Goal: Information Seeking & Learning: Learn about a topic

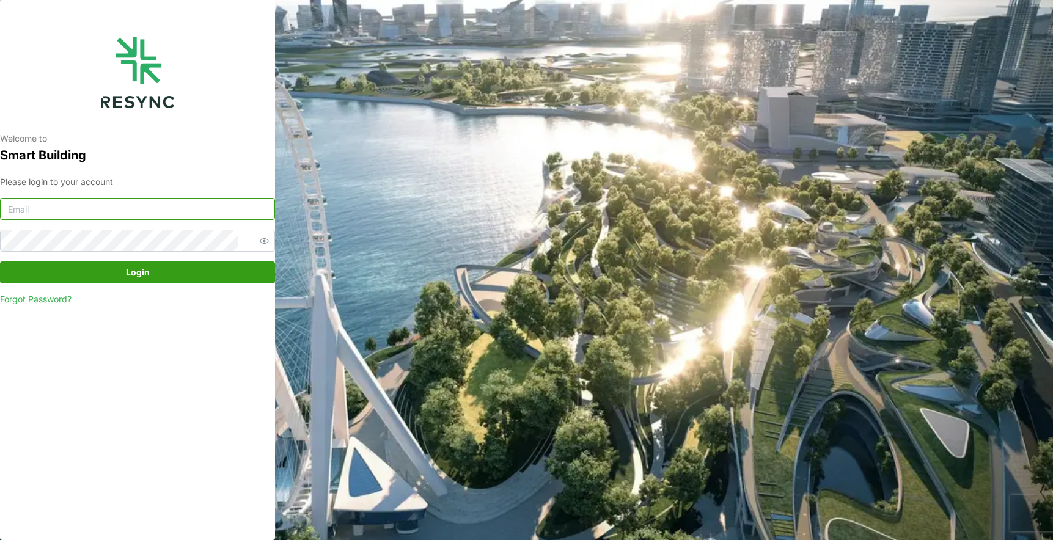
type input "[EMAIL_ADDRESS][DOMAIN_NAME]"
click at [180, 274] on span "Login" at bounding box center [138, 272] width 252 height 21
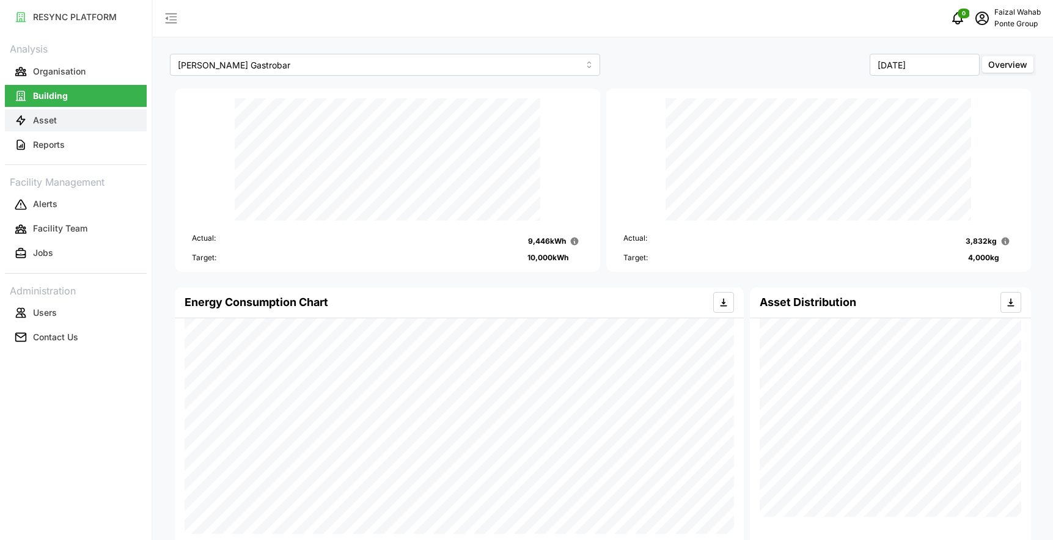
click at [57, 123] on button "Asset" at bounding box center [76, 120] width 142 height 22
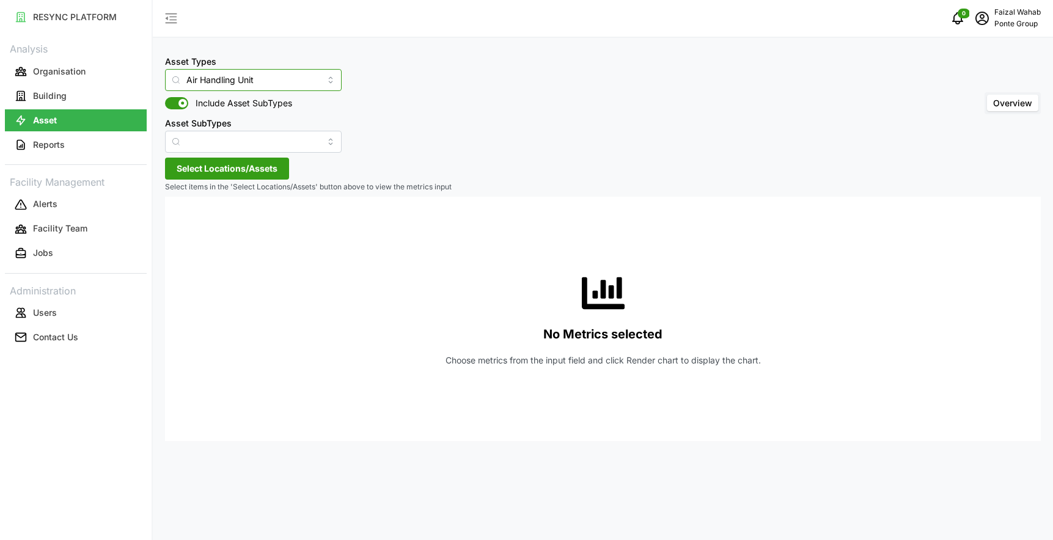
click at [327, 81] on input "Air Handling Unit" at bounding box center [253, 80] width 177 height 22
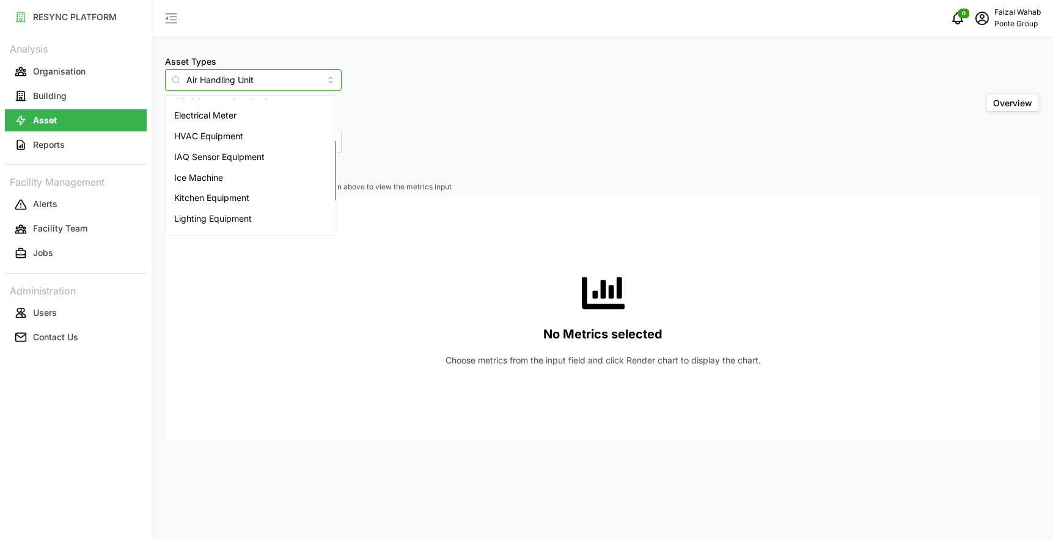
scroll to position [98, 0]
click at [419, 105] on div "Asset Types Air Handling Unit Include Asset SubTypes Asset SubTypes Overview" at bounding box center [603, 103] width 876 height 99
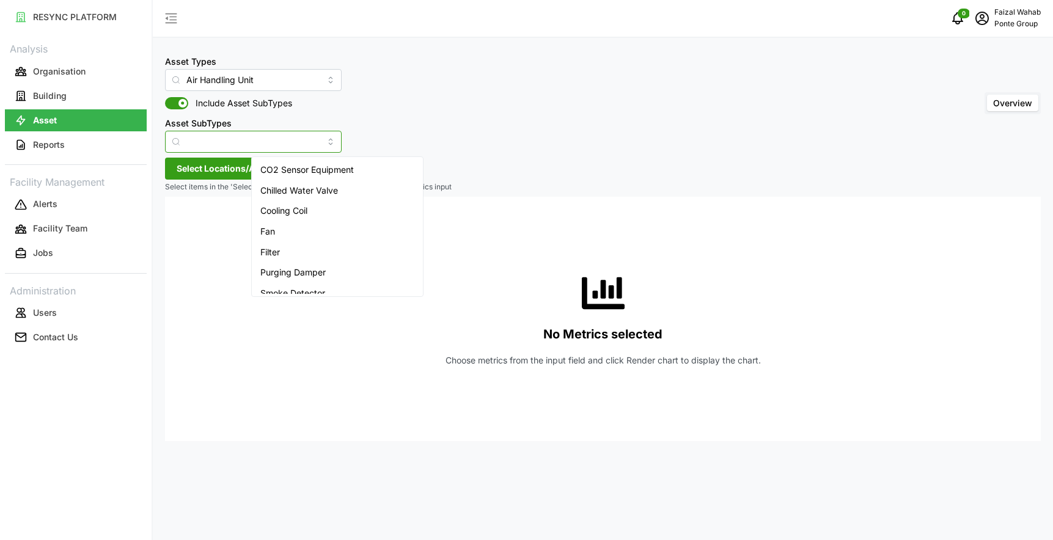
click at [315, 138] on input "Asset SubTypes" at bounding box center [253, 142] width 177 height 22
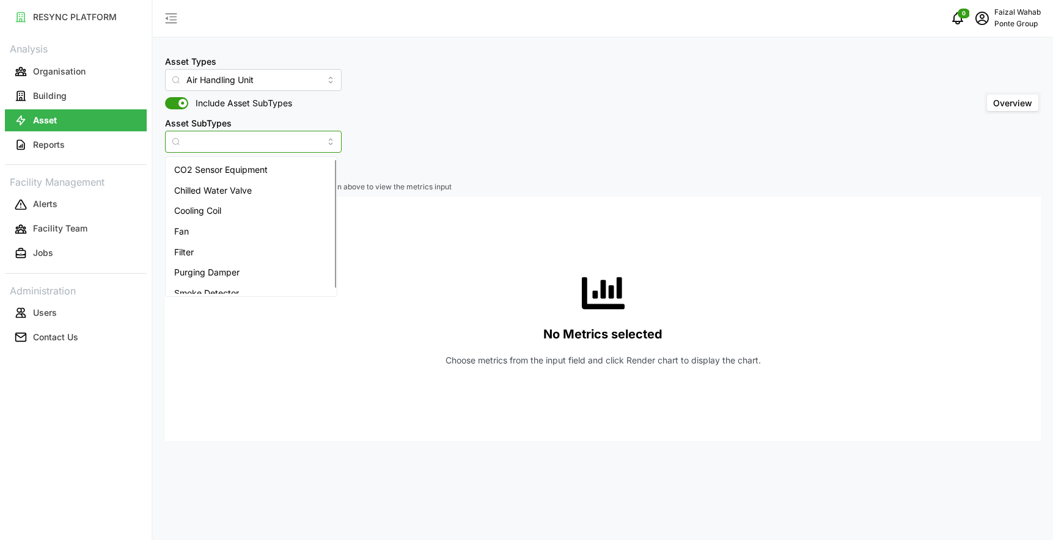
scroll to position [0, 0]
click at [438, 130] on div "Asset Types Air Handling Unit Include Asset SubTypes Asset SubTypes Overview" at bounding box center [603, 103] width 876 height 99
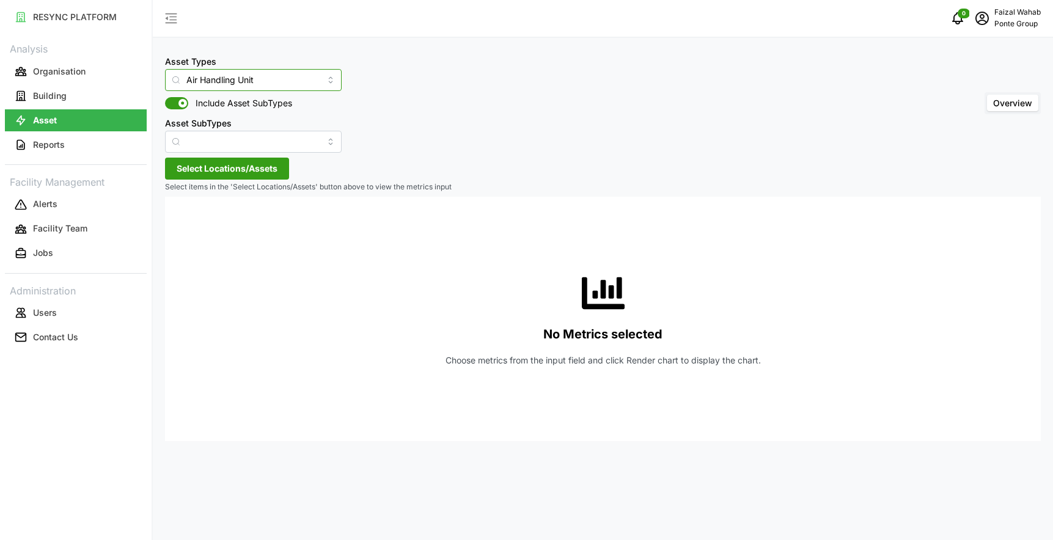
click at [325, 78] on input "Air Handling Unit" at bounding box center [253, 80] width 177 height 22
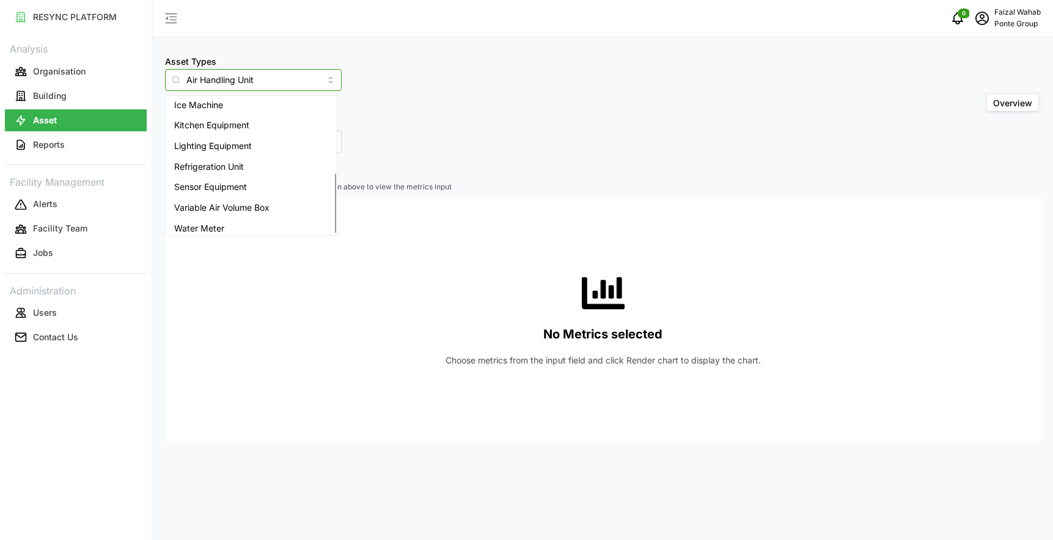
scroll to position [168, 0]
click at [240, 202] on span "Variable Air Volume Box" at bounding box center [221, 208] width 95 height 13
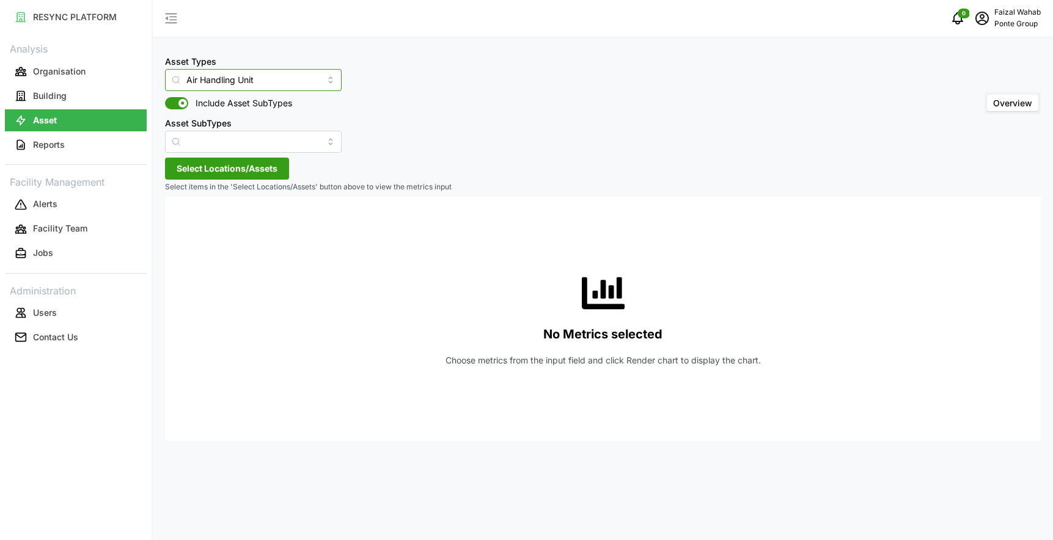
type input "Variable Air Volume Box"
click at [324, 144] on input "Asset SubTypes" at bounding box center [253, 142] width 177 height 22
click at [375, 112] on div "Asset Types Variable Air Volume Box Include Asset SubTypes Asset SubTypes Overv…" at bounding box center [603, 103] width 876 height 99
click at [215, 169] on span "Select Locations/Assets" at bounding box center [227, 168] width 101 height 21
click at [181, 224] on polyline at bounding box center [181, 222] width 2 height 5
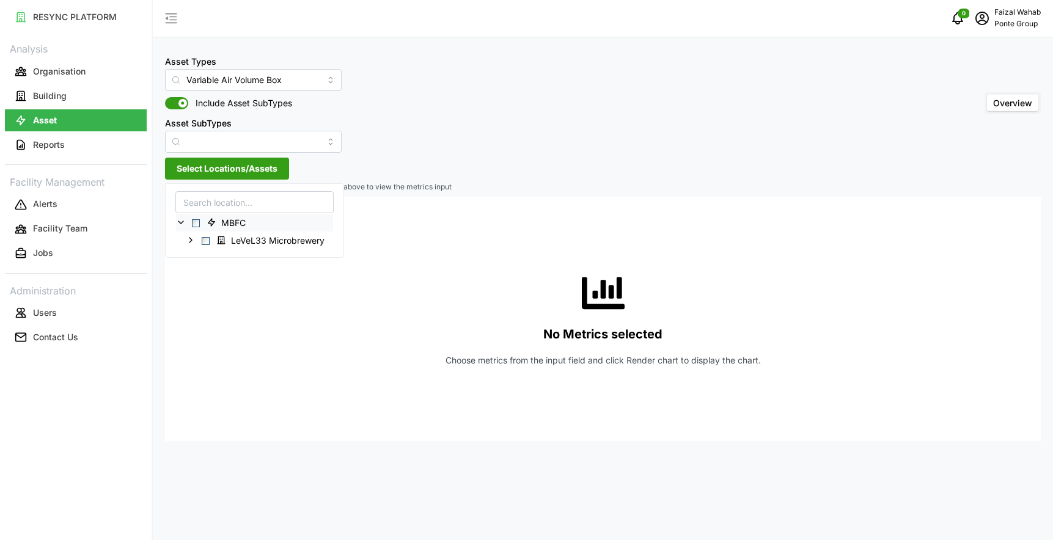
click at [181, 224] on polyline at bounding box center [180, 222] width 5 height 2
click at [184, 222] on icon at bounding box center [181, 223] width 10 height 10
click at [205, 240] on span "Select LeVeL33 Microbrewery" at bounding box center [206, 241] width 8 height 8
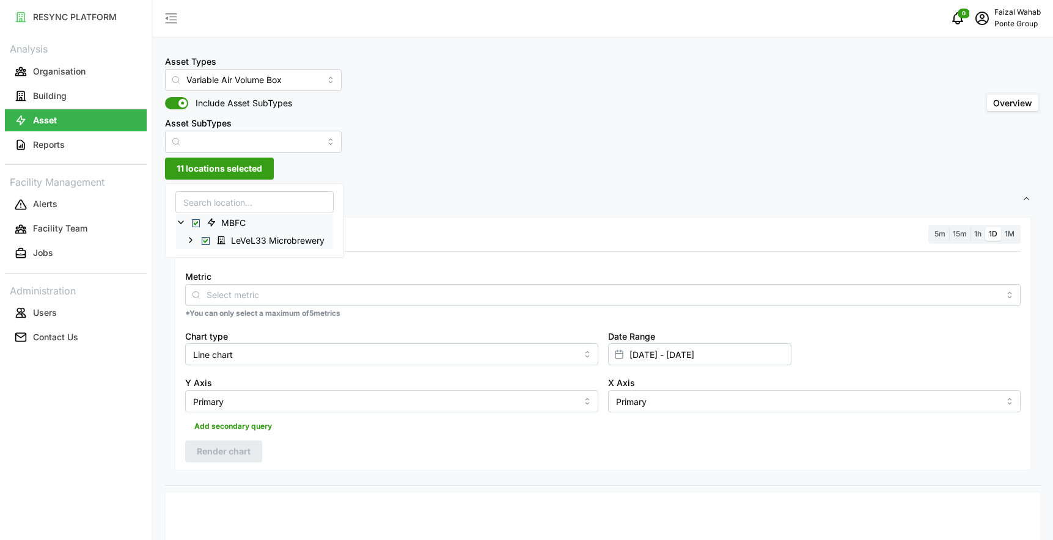
click at [190, 241] on icon at bounding box center [191, 240] width 10 height 10
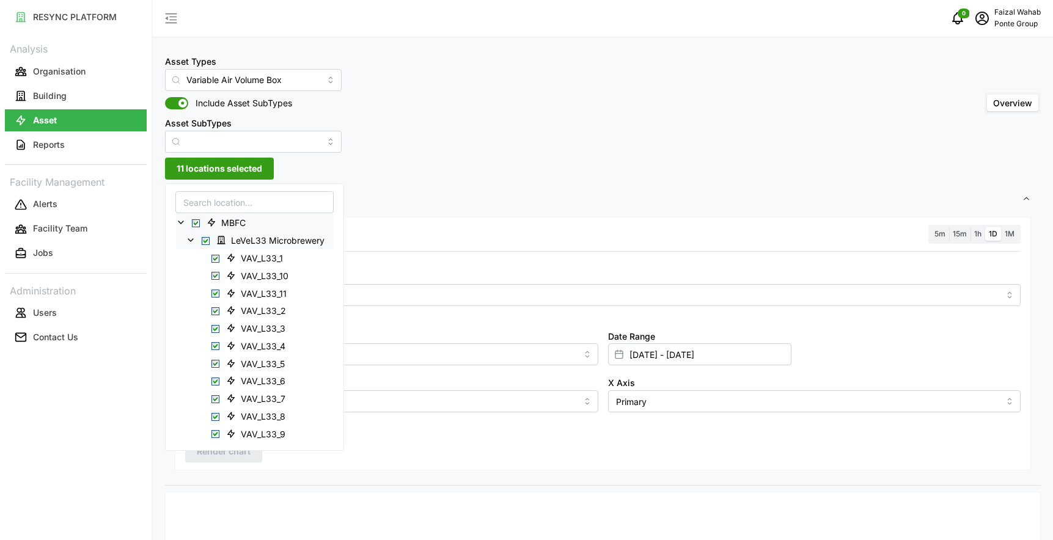
click at [398, 185] on span "Settings" at bounding box center [598, 200] width 847 height 30
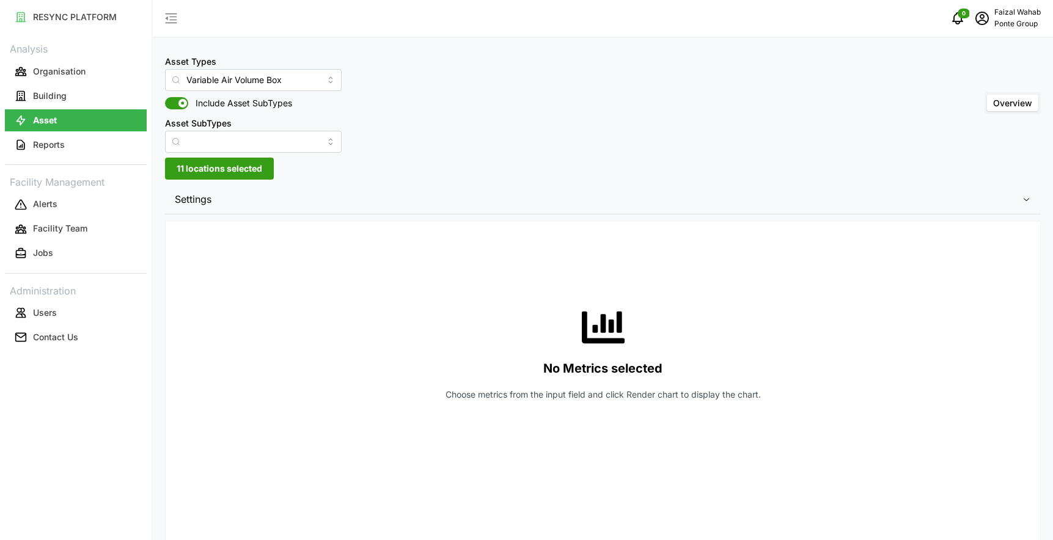
click at [237, 171] on span "11 locations selected" at bounding box center [220, 168] width 86 height 21
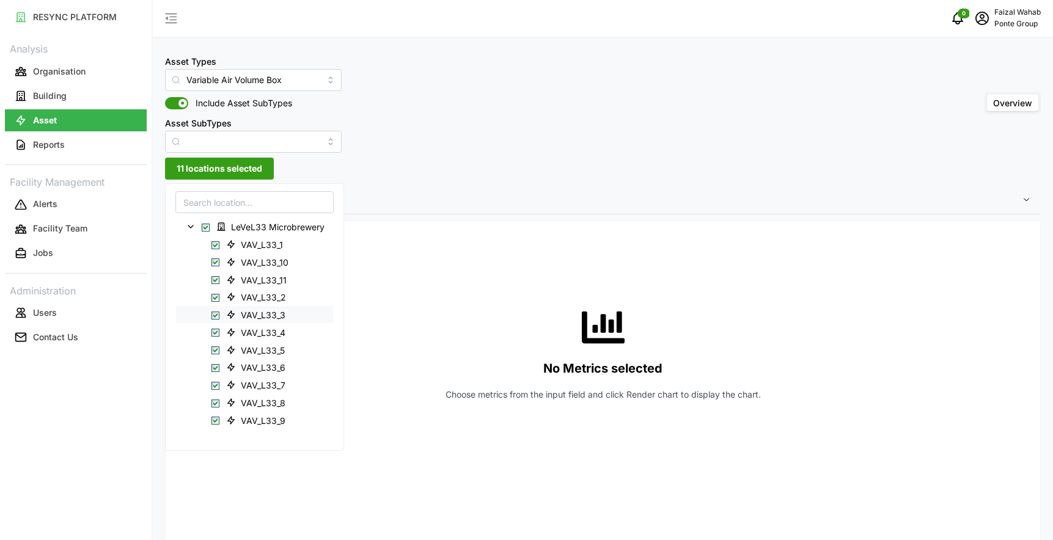
scroll to position [13, 0]
click at [457, 174] on div "Asset Types Variable Air Volume Box Include Asset SubTypes Asset SubTypes Overv…" at bounding box center [603, 458] width 900 height 916
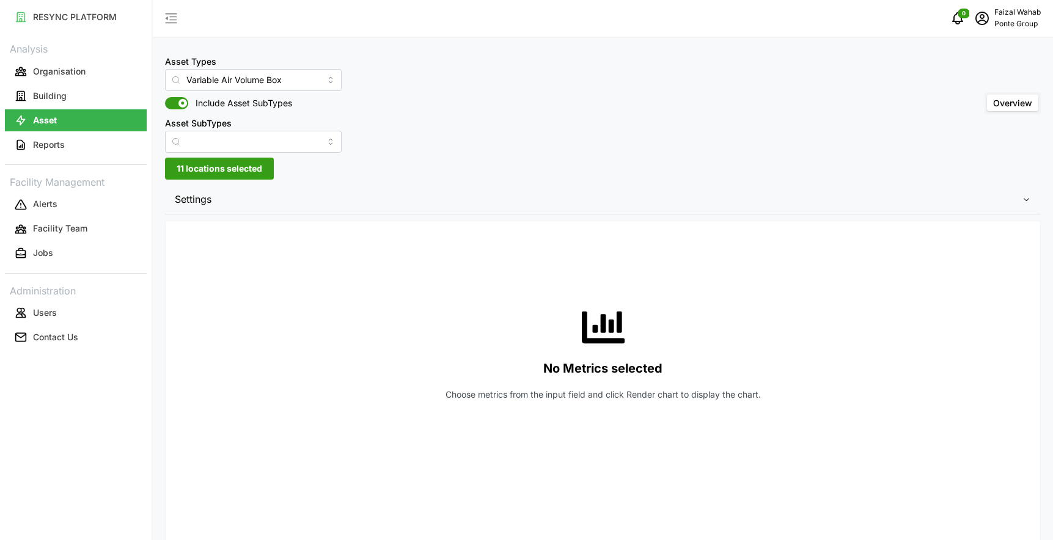
scroll to position [0, 0]
click at [196, 198] on span "Settings" at bounding box center [598, 200] width 847 height 30
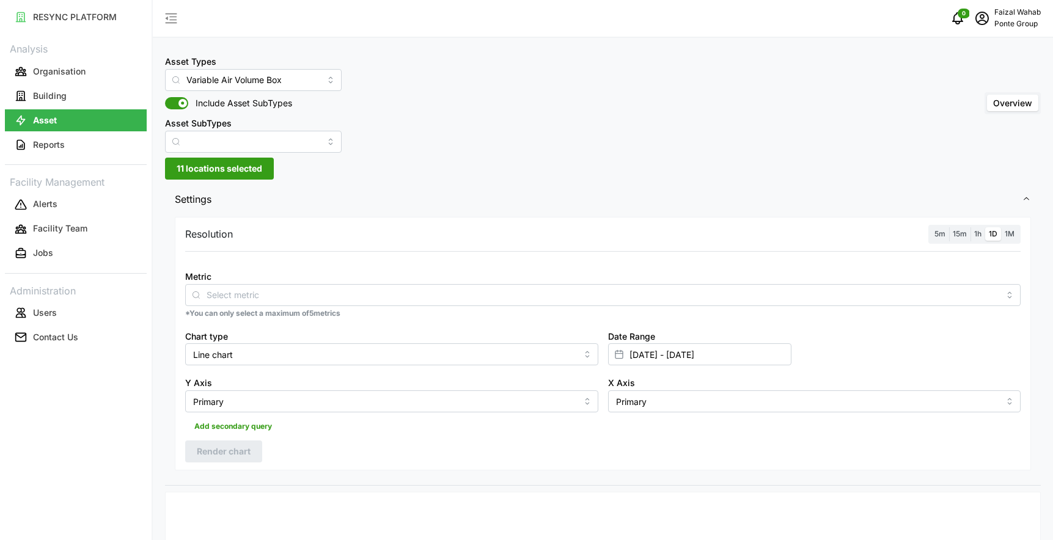
click at [977, 229] on span "1h" at bounding box center [977, 233] width 7 height 9
click at [971, 227] on input "1h" at bounding box center [971, 227] width 0 height 0
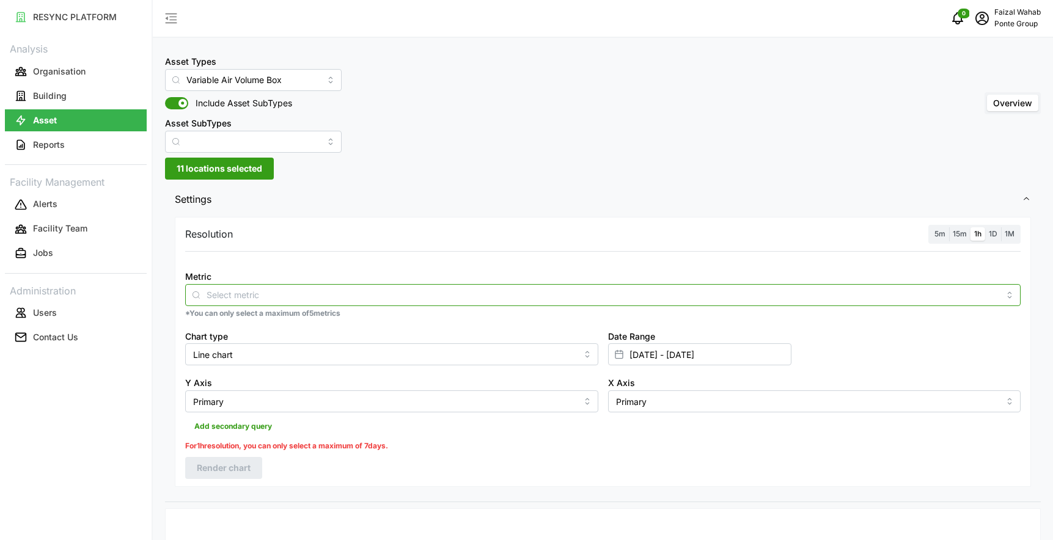
click at [226, 292] on input "Metric" at bounding box center [603, 294] width 793 height 13
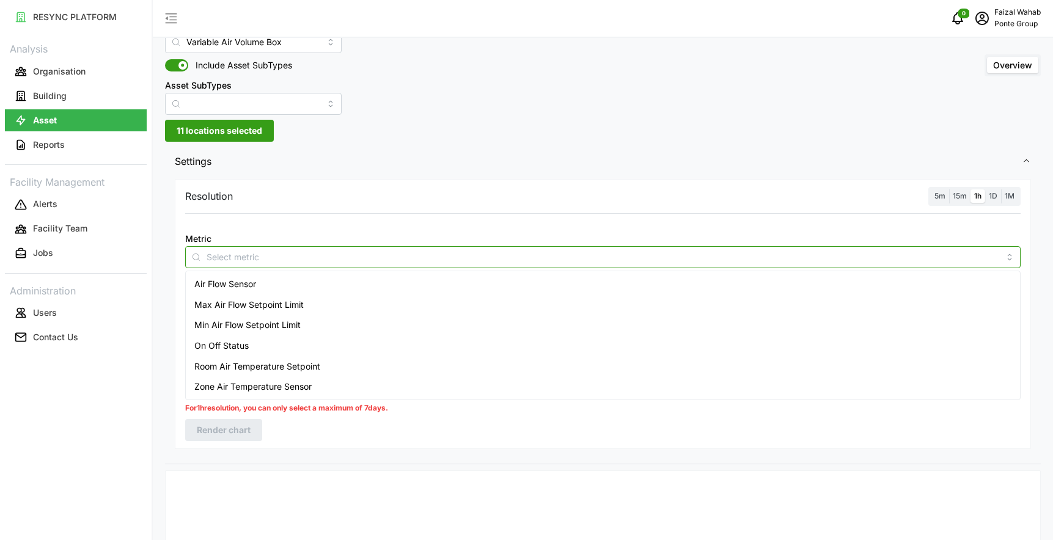
scroll to position [40, 0]
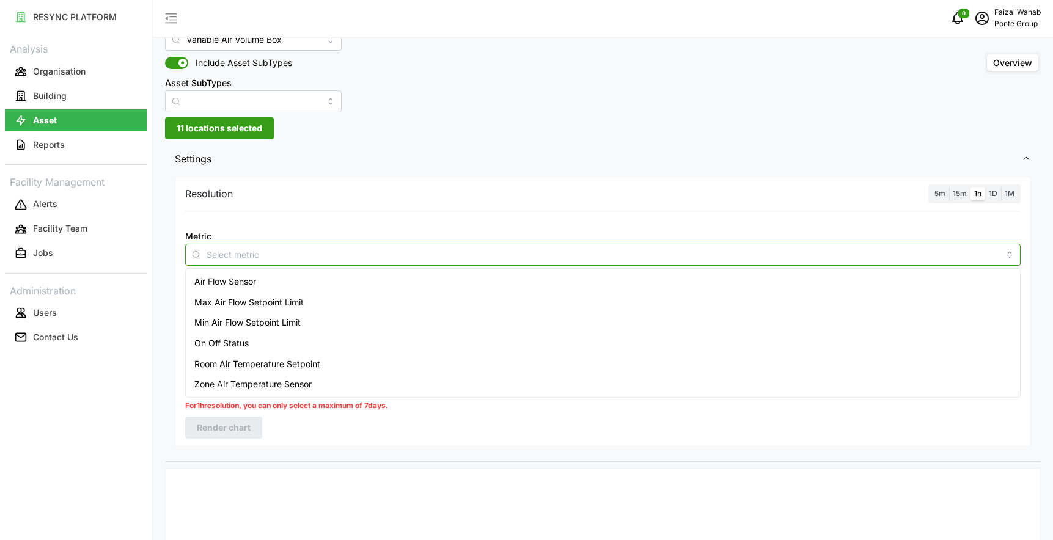
click at [207, 381] on span "Zone Air Temperature Sensor" at bounding box center [252, 384] width 117 height 13
click at [401, 226] on div "Metric Zone Air Temperature Sensor *You can only select a maximum of 5 metrics" at bounding box center [602, 254] width 845 height 60
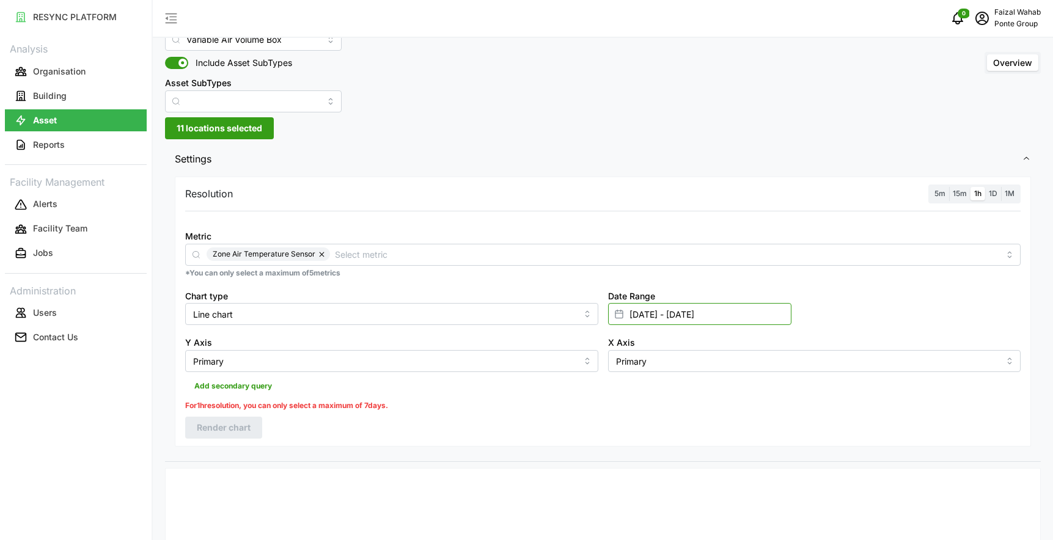
click at [659, 314] on input "01 Mar 2025 - 31 Mar 2025" at bounding box center [699, 314] width 183 height 22
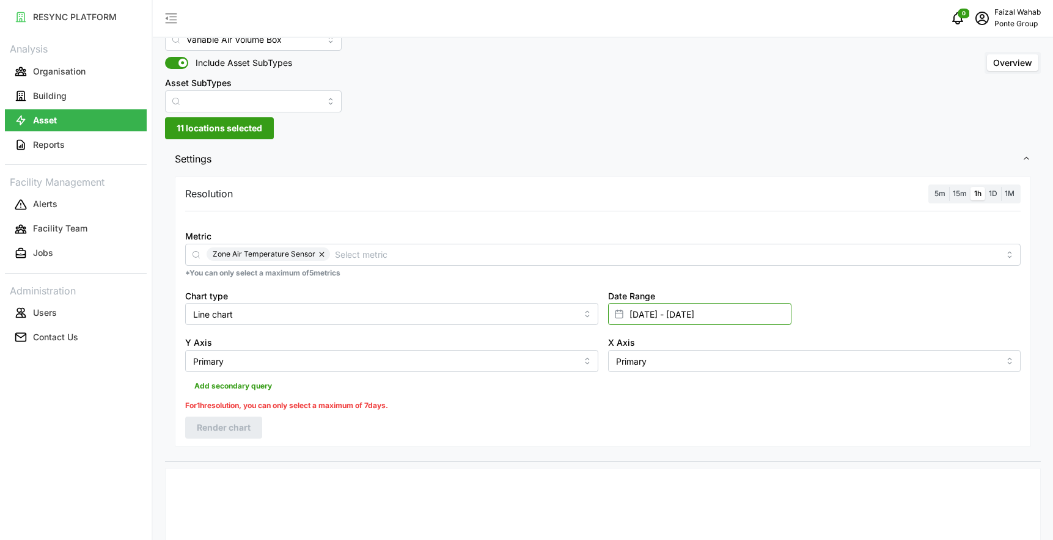
click at [637, 312] on input "01 Mar 2025 - 31 Mar 2025" at bounding box center [699, 314] width 183 height 22
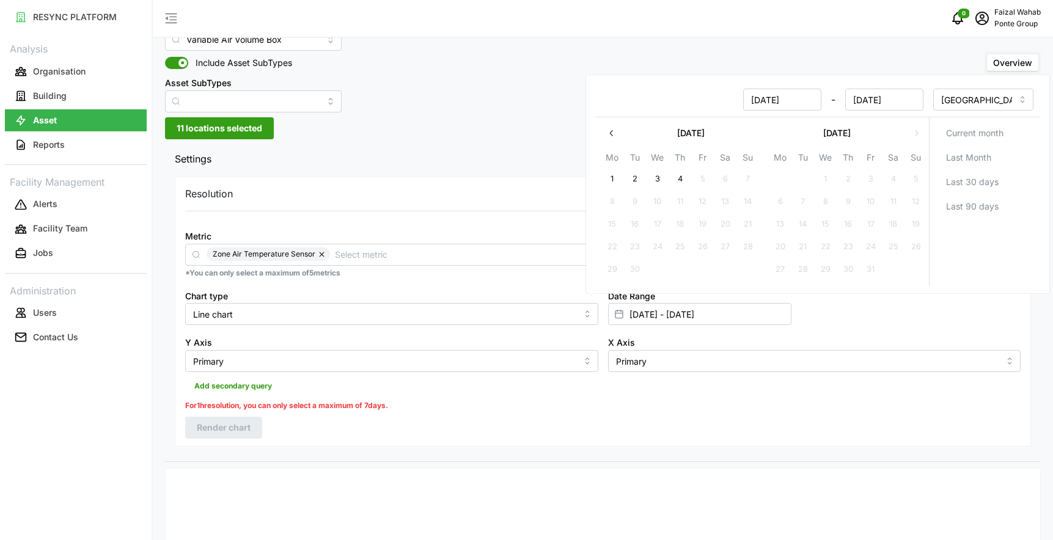
click at [611, 179] on button "1" at bounding box center [612, 179] width 22 height 22
type input "31 Mar 2025 - 01 Sep 2025"
type input "31 Mar 2025"
type input "01 Sep 2025"
click at [769, 101] on input "31 Mar 2025" at bounding box center [782, 100] width 78 height 22
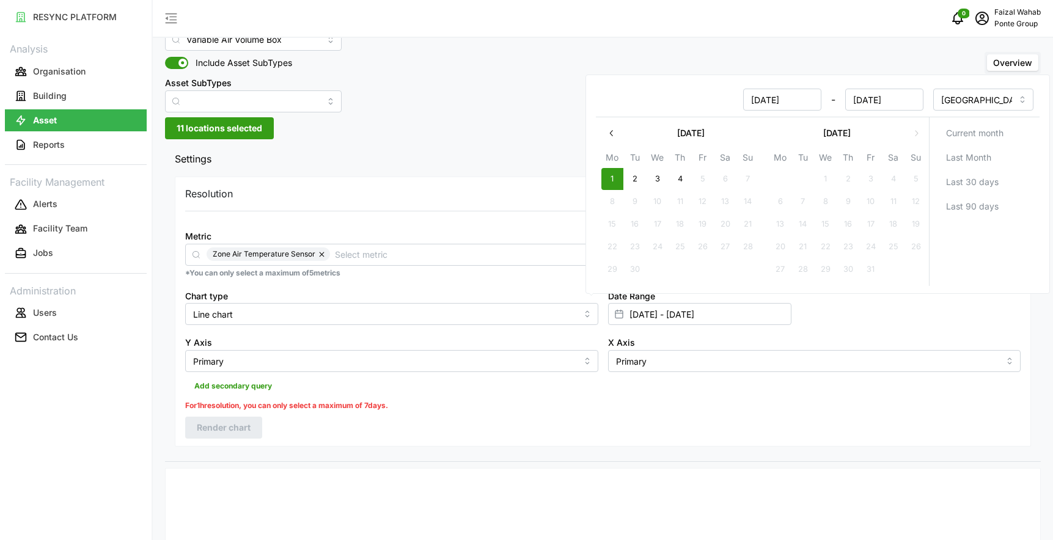
click at [618, 177] on button "1" at bounding box center [612, 179] width 22 height 22
type input "01 Sep 2025 - 01 Sep 2025"
type input "01 Sep 2025"
click at [878, 99] on input "01 Sep 2025" at bounding box center [884, 100] width 78 height 22
click at [682, 177] on button "4" at bounding box center [680, 179] width 22 height 22
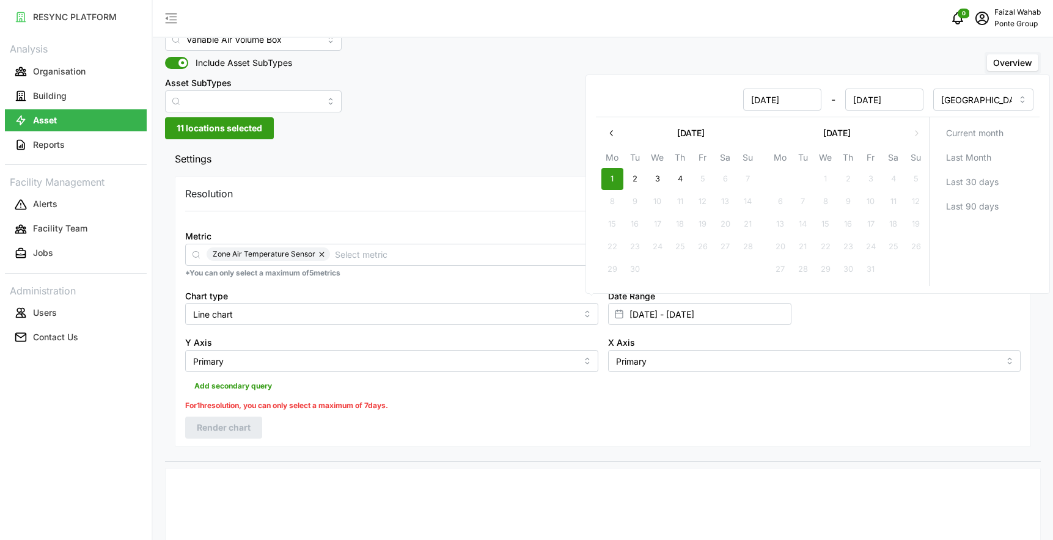
type input "01 Sep 2025 - 04 Sep 2025"
type input "04 Sep 2025"
